Goal: Task Accomplishment & Management: Manage account settings

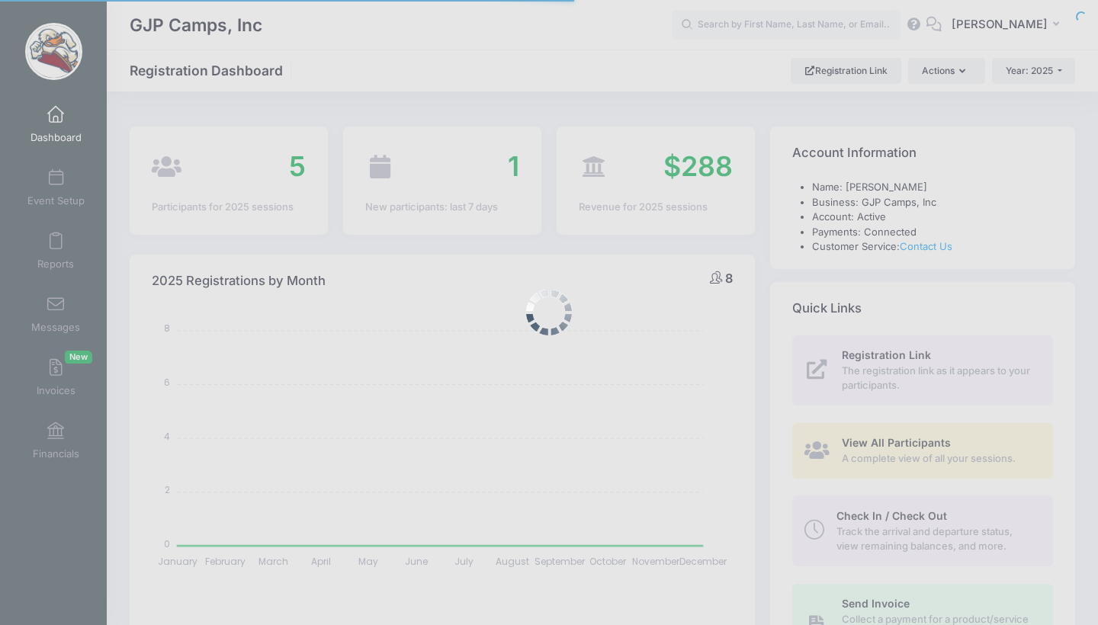
select select
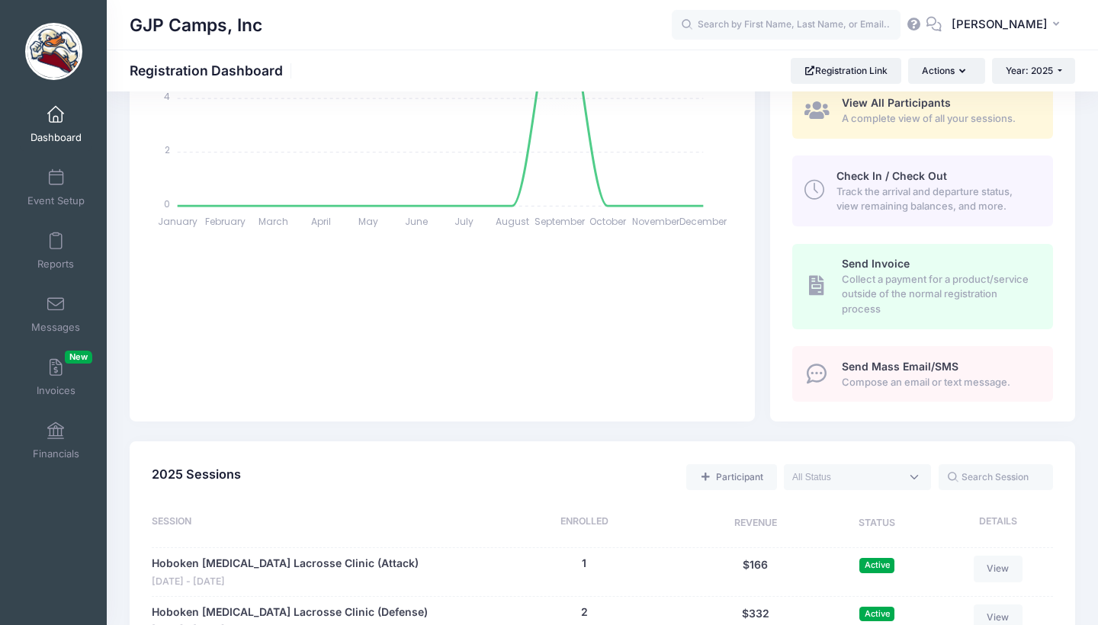
scroll to position [499, 0]
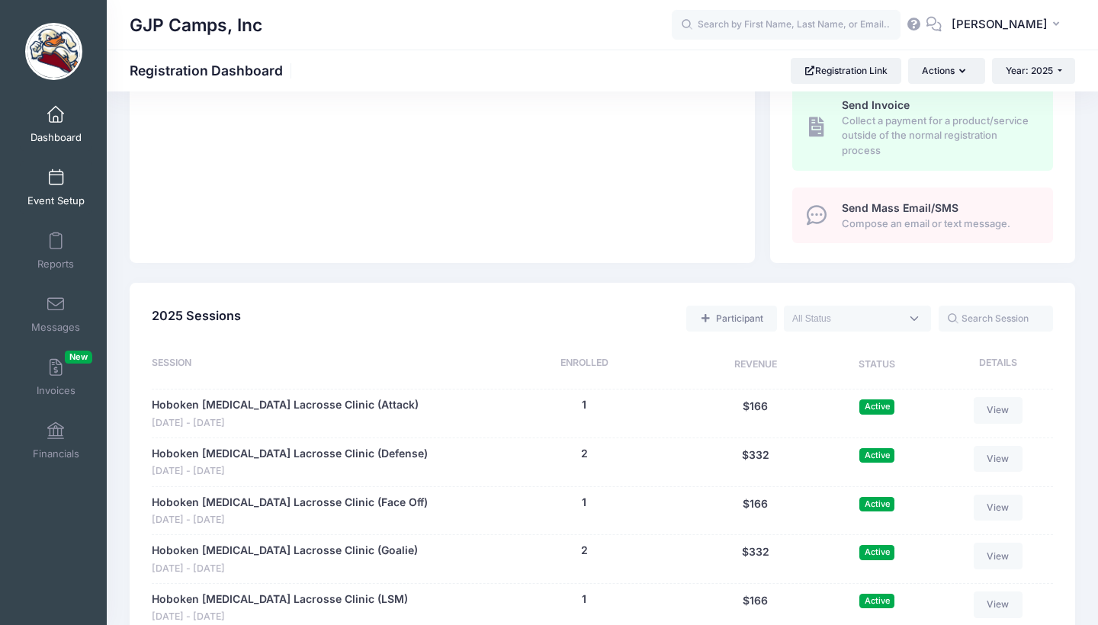
click at [56, 180] on span at bounding box center [56, 178] width 0 height 17
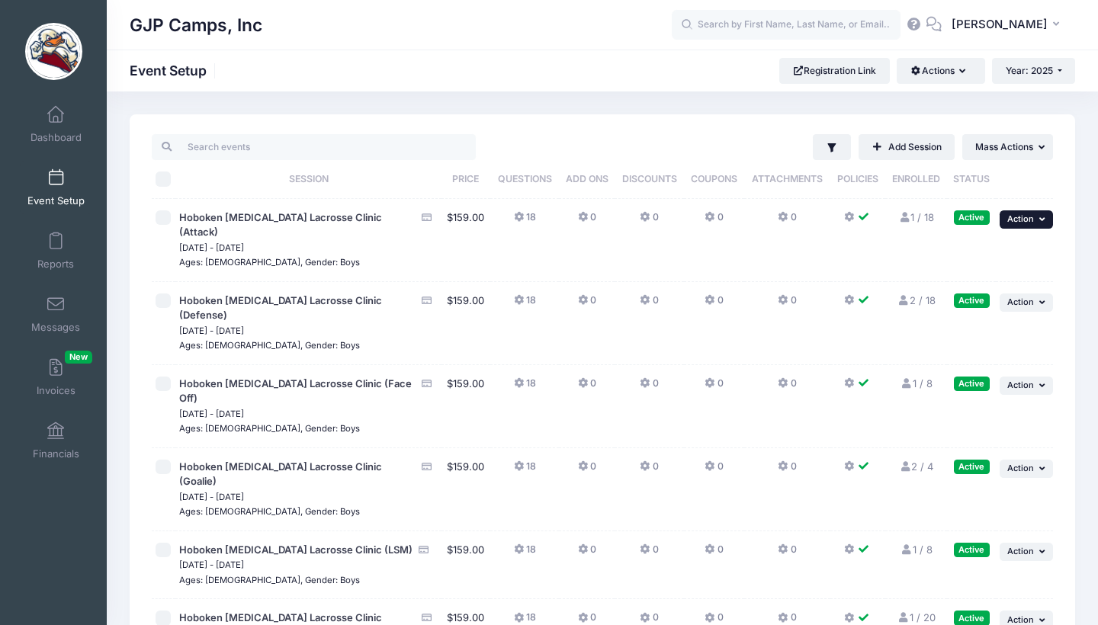
click at [1030, 217] on span "Action" at bounding box center [1020, 218] width 27 height 11
click at [1067, 174] on div "Filter Filter Options Show: Active Live Completed Add Session ... Mass Actions" at bounding box center [602, 473] width 945 height 718
click at [950, 63] on button "Actions" at bounding box center [941, 71] width 88 height 26
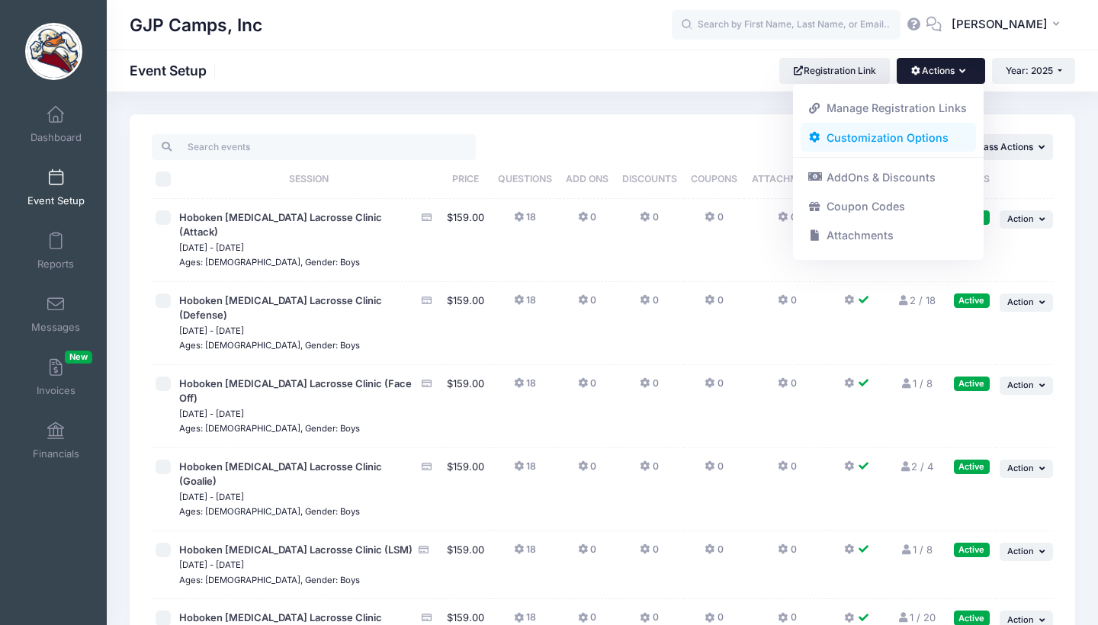
click at [926, 141] on link "Customization Options" at bounding box center [888, 137] width 176 height 29
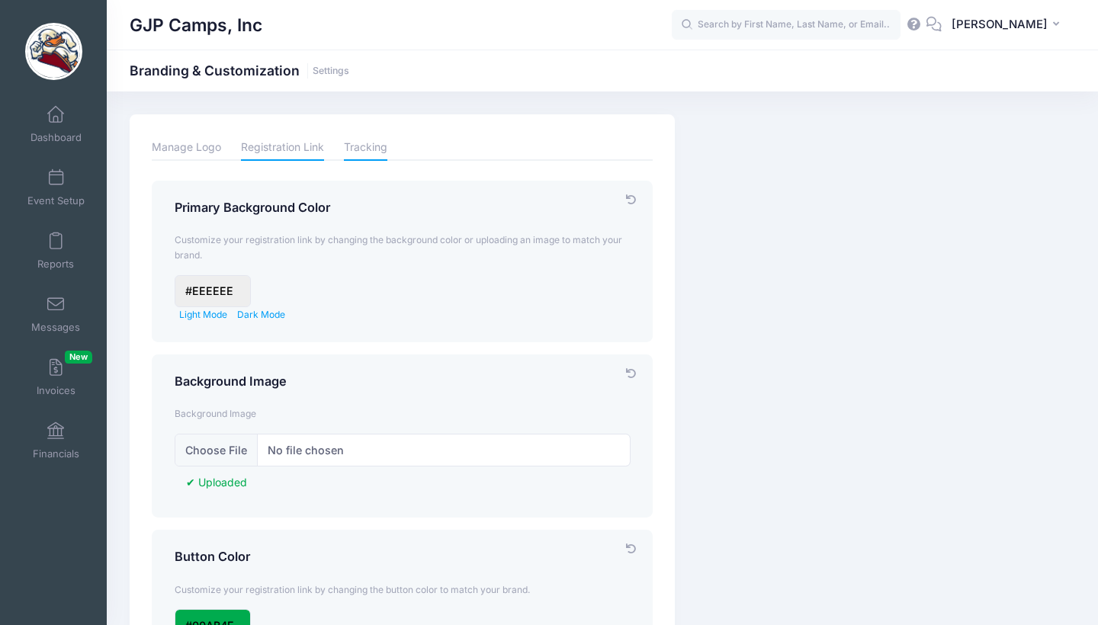
click at [372, 148] on link "Tracking" at bounding box center [365, 147] width 43 height 27
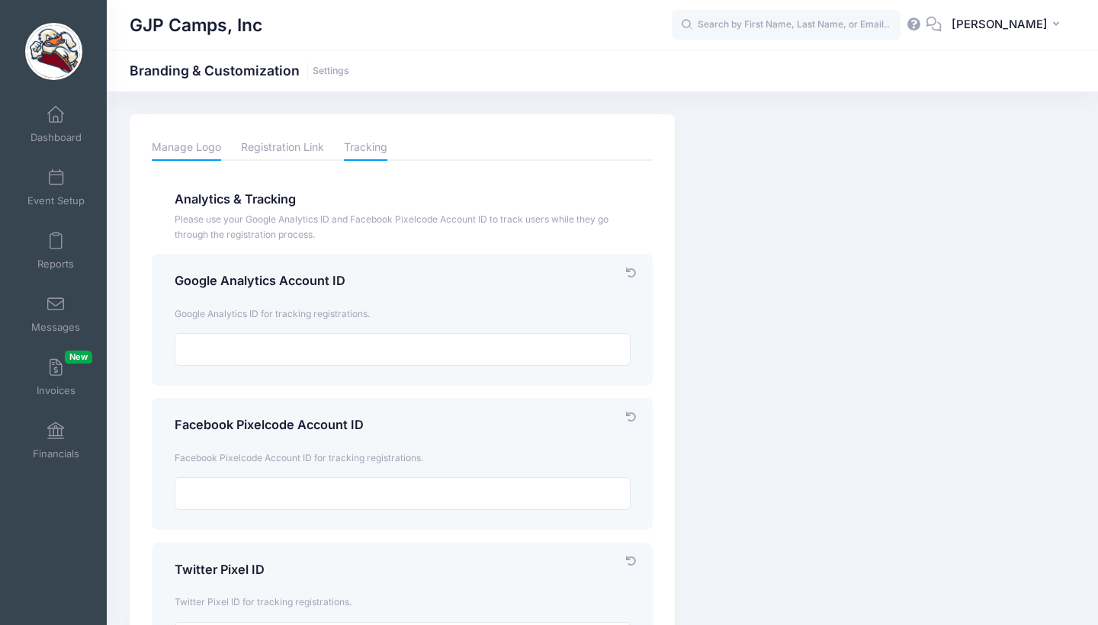
click at [205, 146] on link "Manage Logo" at bounding box center [186, 147] width 69 height 27
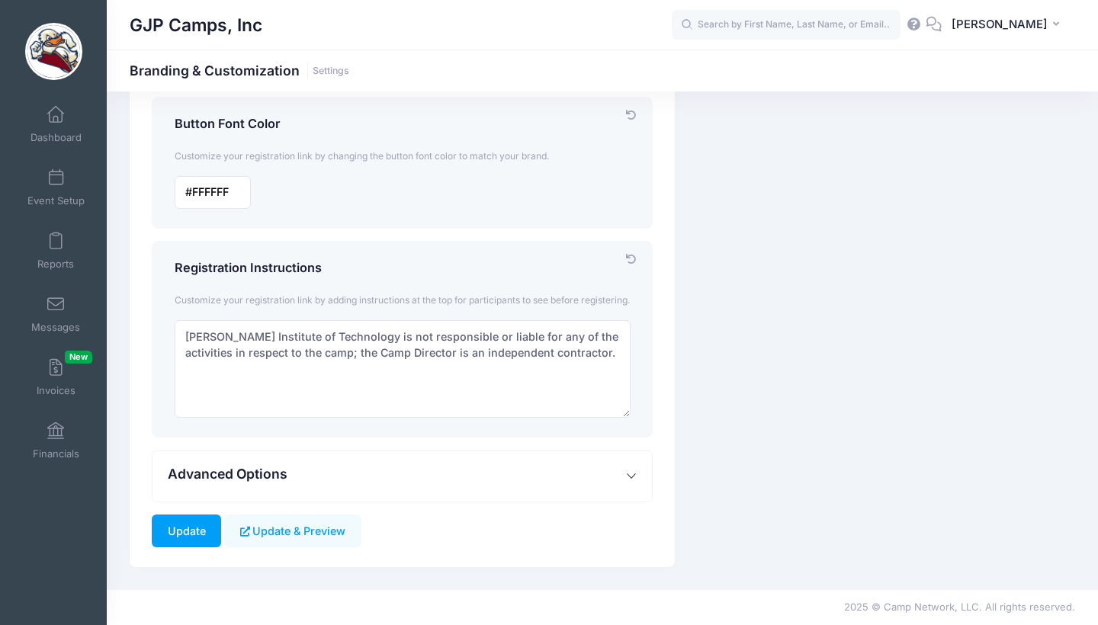
scroll to position [588, 0]
click at [349, 477] on button "Advanced Options" at bounding box center [401, 476] width 499 height 51
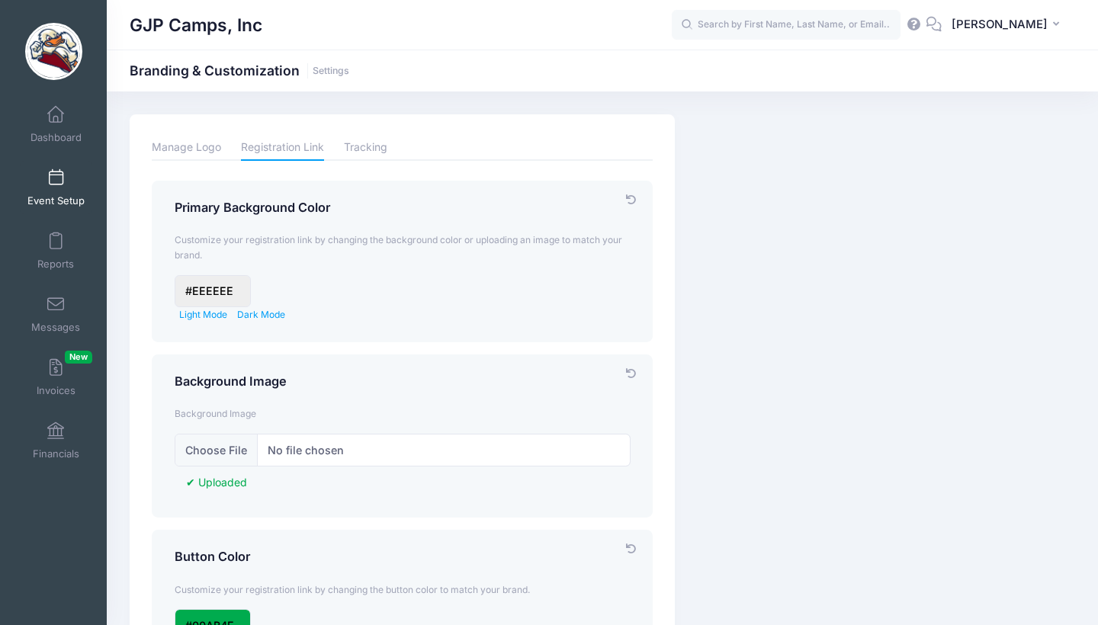
scroll to position [0, 0]
click at [922, 27] on icon at bounding box center [914, 24] width 17 height 10
click at [60, 204] on span "Event Setup" at bounding box center [55, 200] width 57 height 13
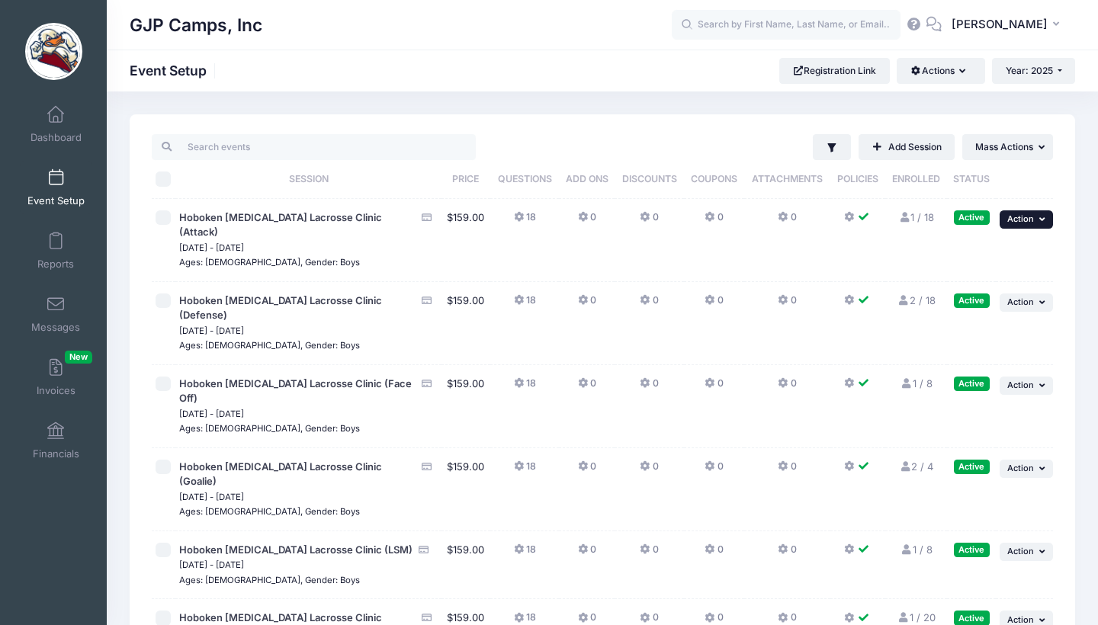
click at [1027, 224] on span "Action" at bounding box center [1020, 218] width 27 height 11
click at [944, 283] on link "Edit Session" at bounding box center [977, 282] width 138 height 29
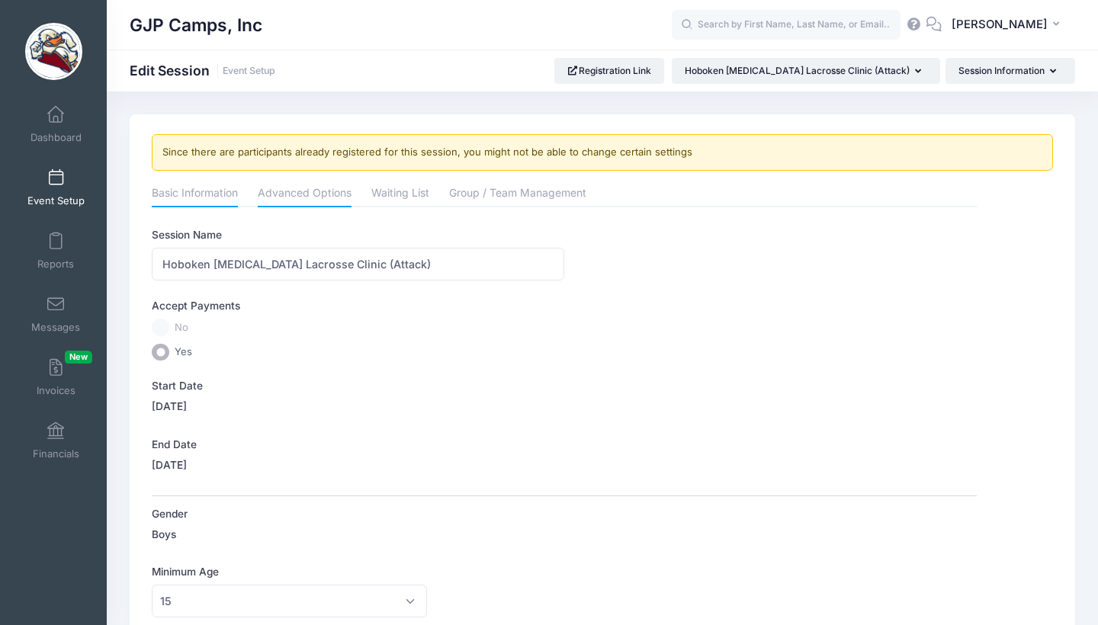
click at [313, 195] on link "Advanced Options" at bounding box center [305, 194] width 94 height 27
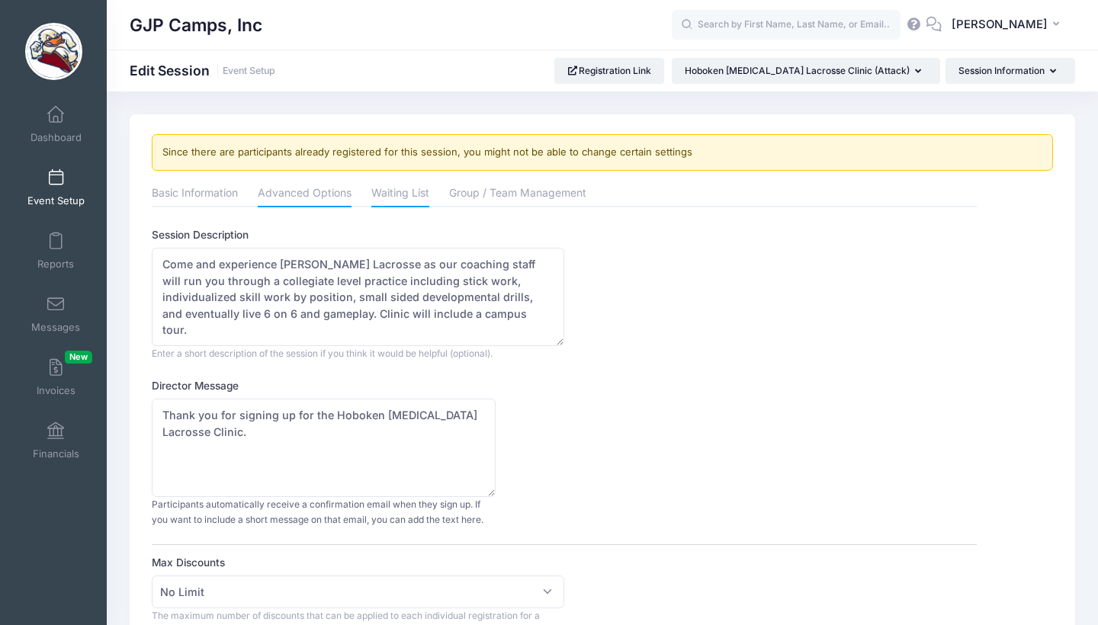
click at [415, 191] on link "Waiting List" at bounding box center [400, 194] width 58 height 27
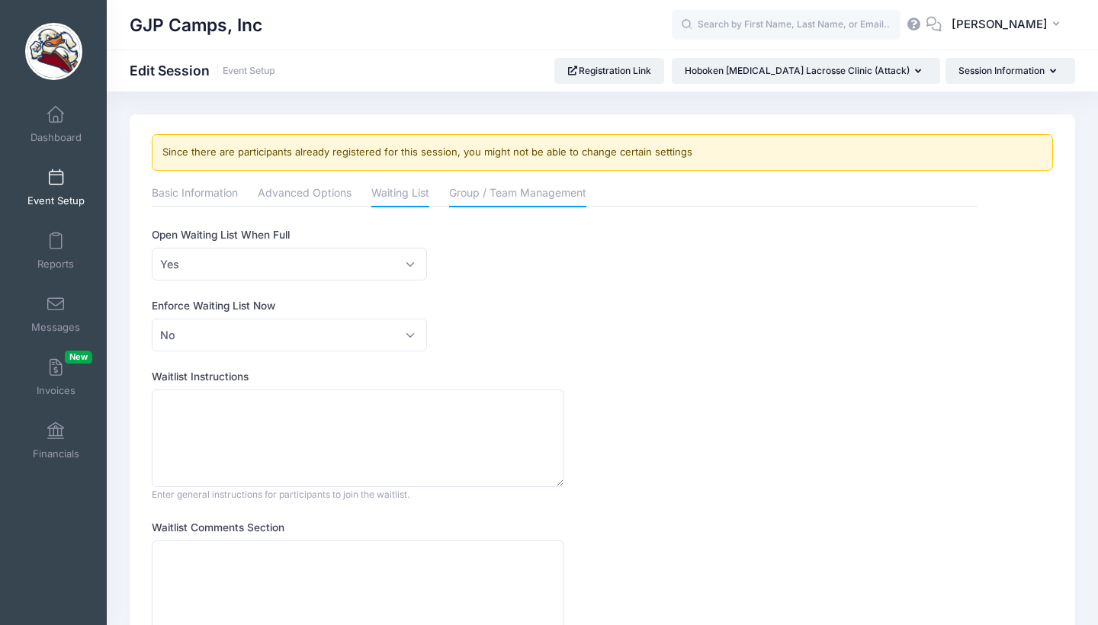
click at [534, 195] on link "Group / Team Management" at bounding box center [517, 194] width 137 height 27
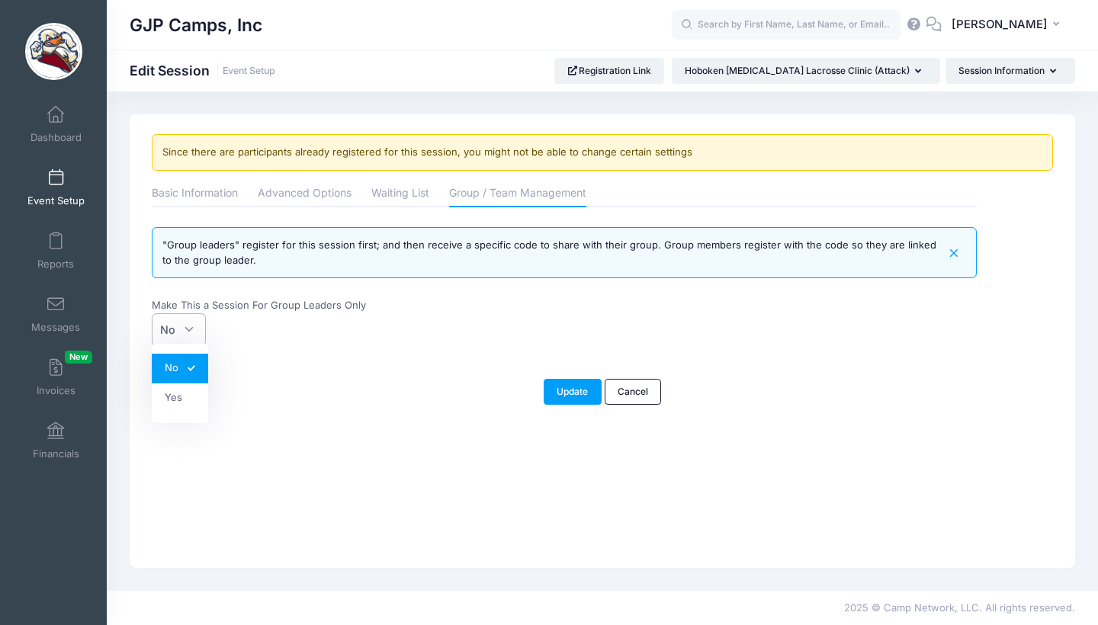
click at [197, 334] on span "No" at bounding box center [179, 329] width 54 height 33
click at [152, 314] on select "No Yes" at bounding box center [152, 313] width 1 height 1
click at [273, 334] on div "No Yes No" at bounding box center [358, 329] width 412 height 33
click at [223, 202] on link "Basic Information" at bounding box center [195, 194] width 86 height 27
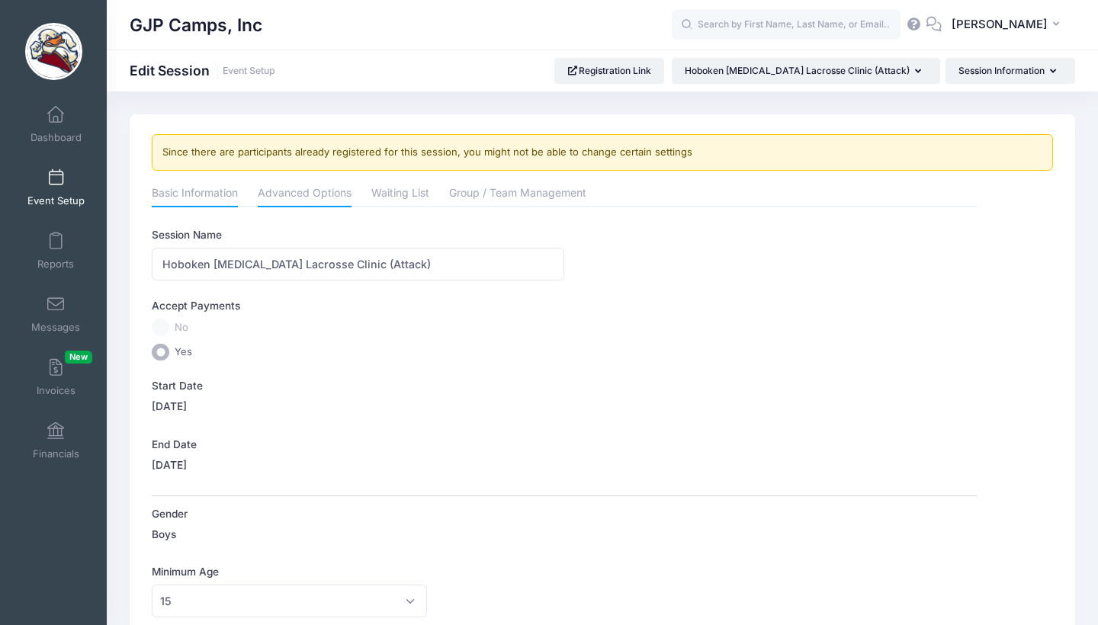
click at [337, 197] on link "Advanced Options" at bounding box center [305, 194] width 94 height 27
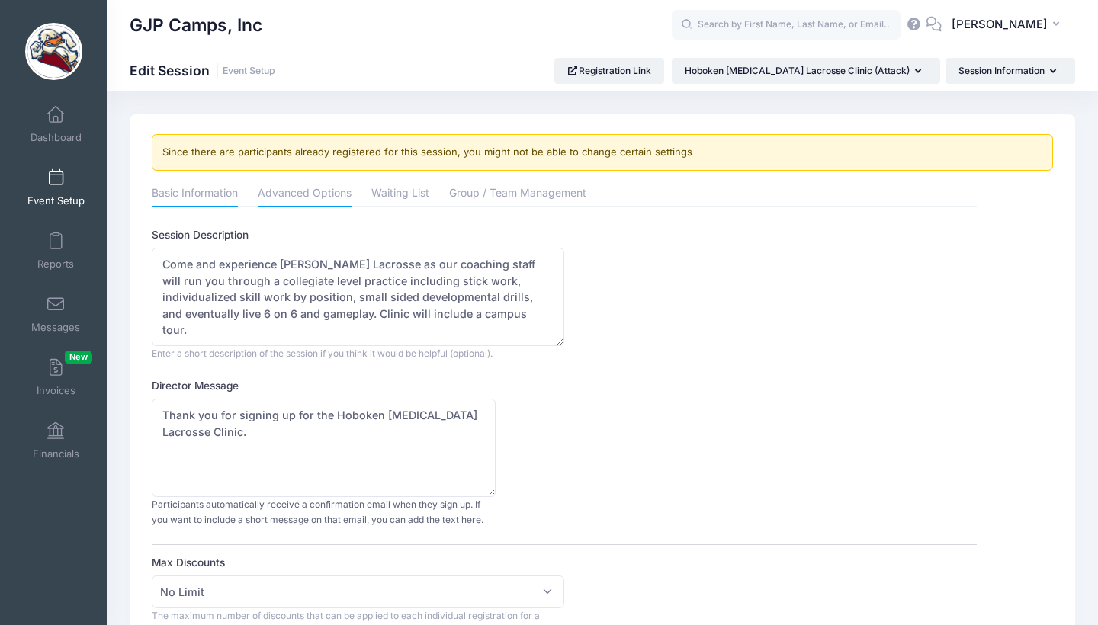
click at [204, 203] on link "Basic Information" at bounding box center [195, 194] width 86 height 27
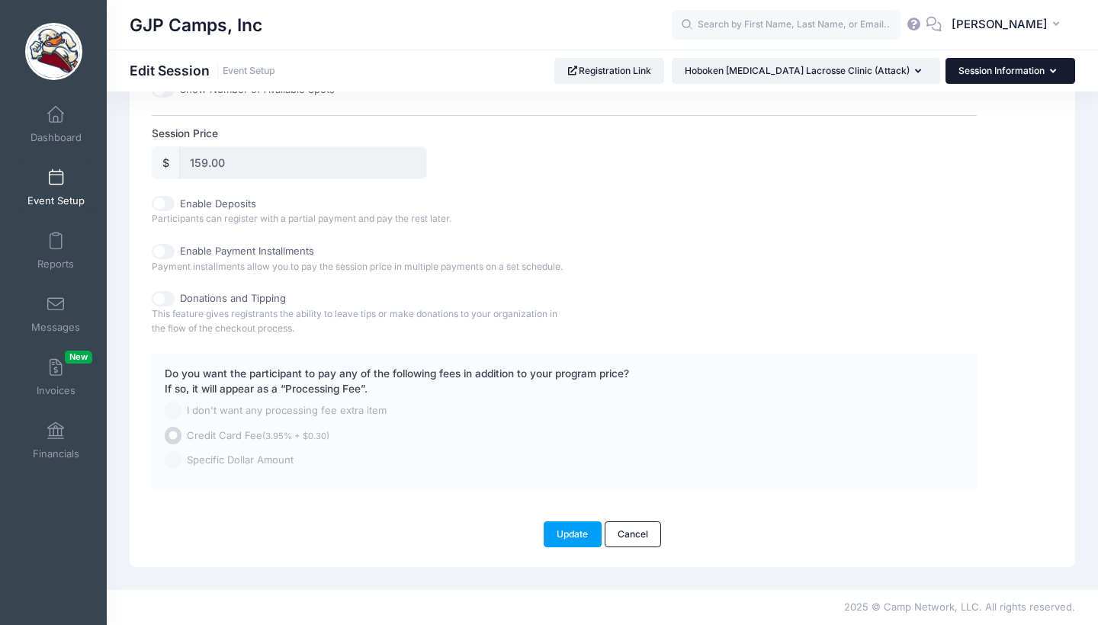
scroll to position [712, 0]
click at [1002, 63] on button "Session Information" at bounding box center [1010, 71] width 130 height 26
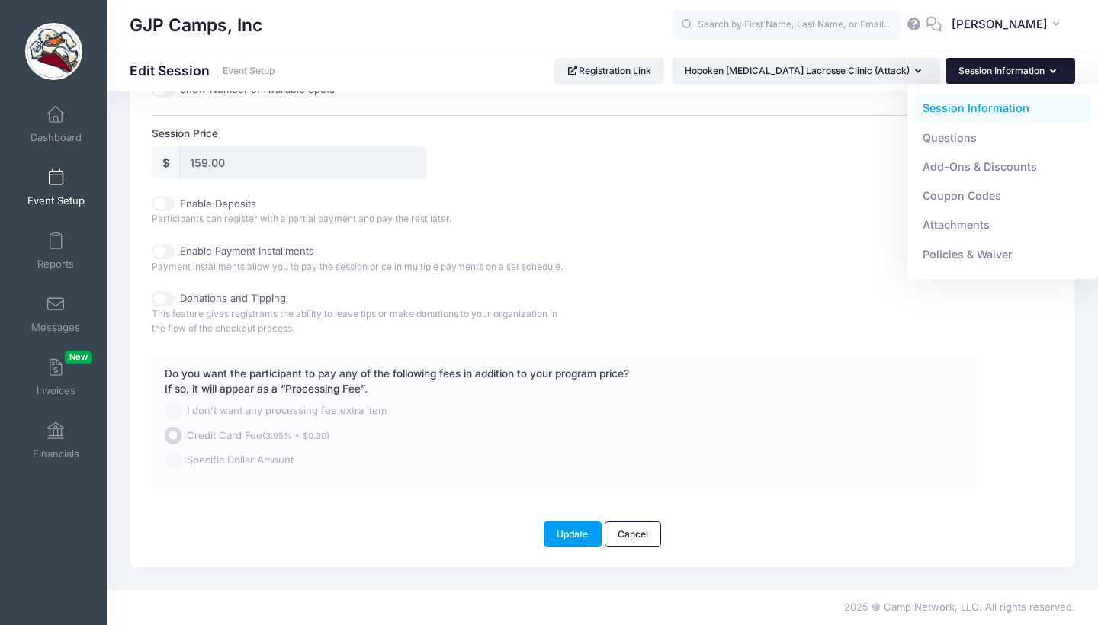
click at [529, 254] on div "Enable Payment Installments Payment installments allow you to pay the session p…" at bounding box center [358, 259] width 412 height 30
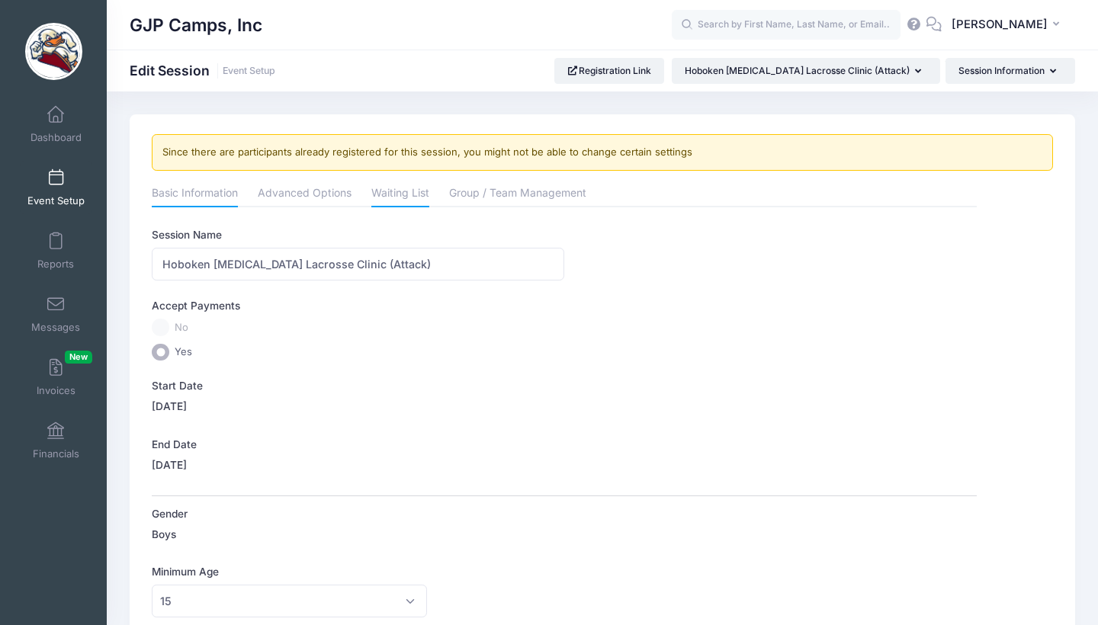
scroll to position [0, 0]
click at [401, 197] on link "Waiting List" at bounding box center [400, 194] width 58 height 27
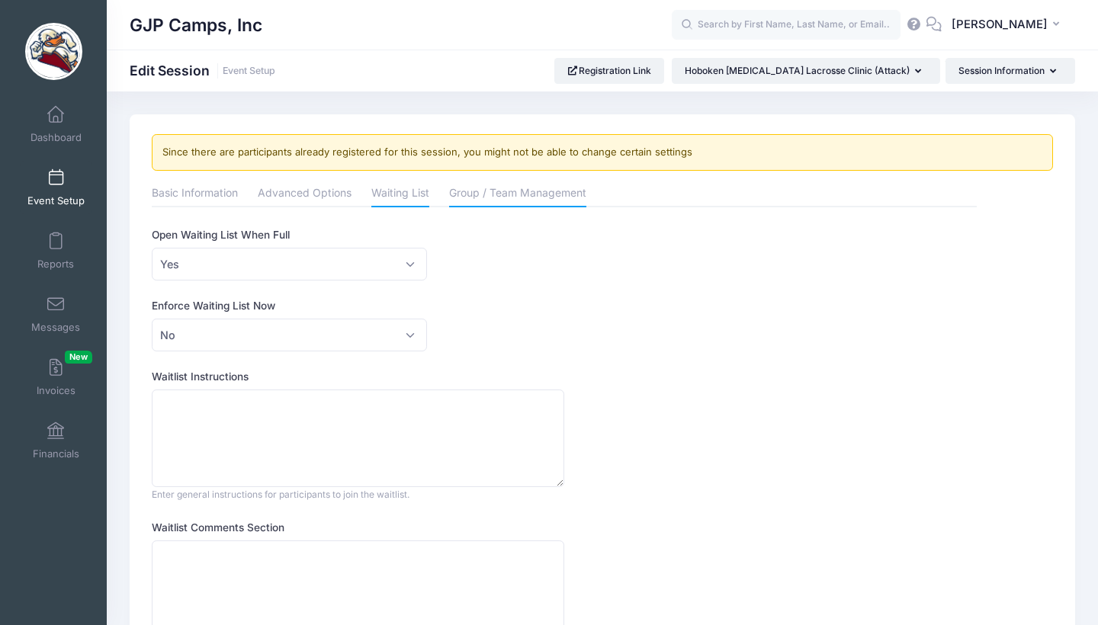
click at [515, 196] on link "Group / Team Management" at bounding box center [517, 194] width 137 height 27
